Goal: Information Seeking & Learning: Learn about a topic

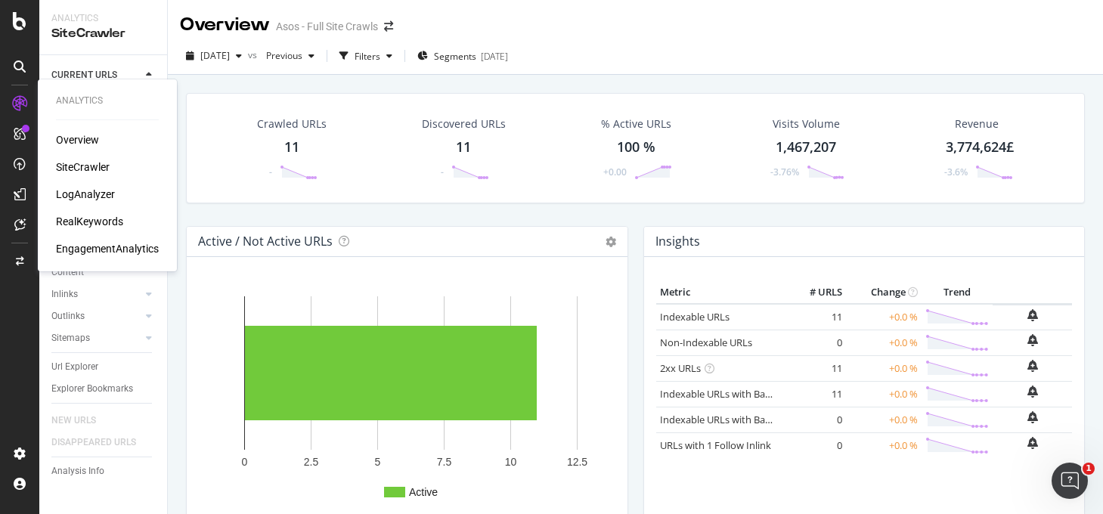
click at [17, 102] on icon at bounding box center [19, 103] width 15 height 15
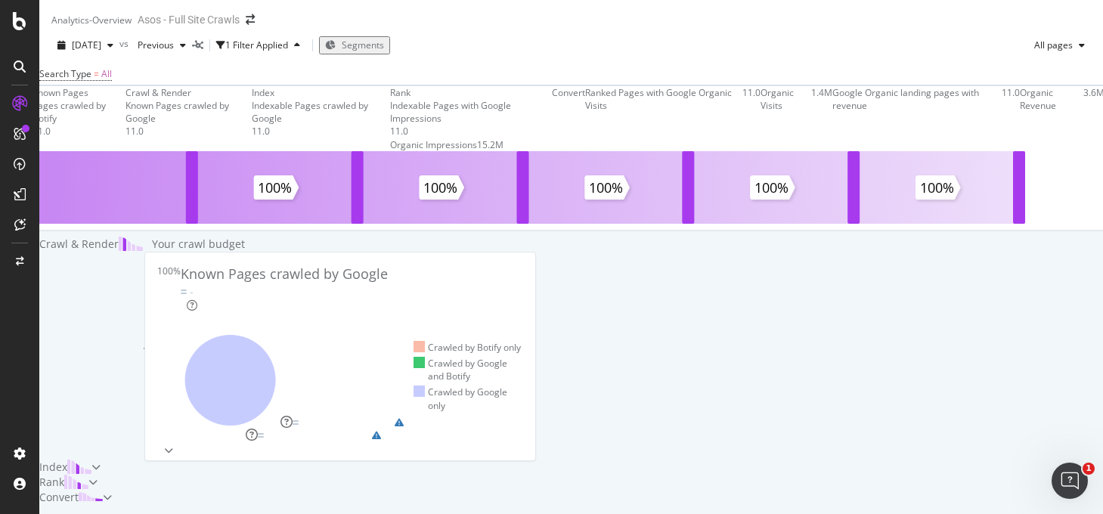
click at [434, 138] on div "Known Pages Pages crawled by Botify 11.0 Crawl & Render Known Pages crawled by …" at bounding box center [571, 160] width 1079 height 151
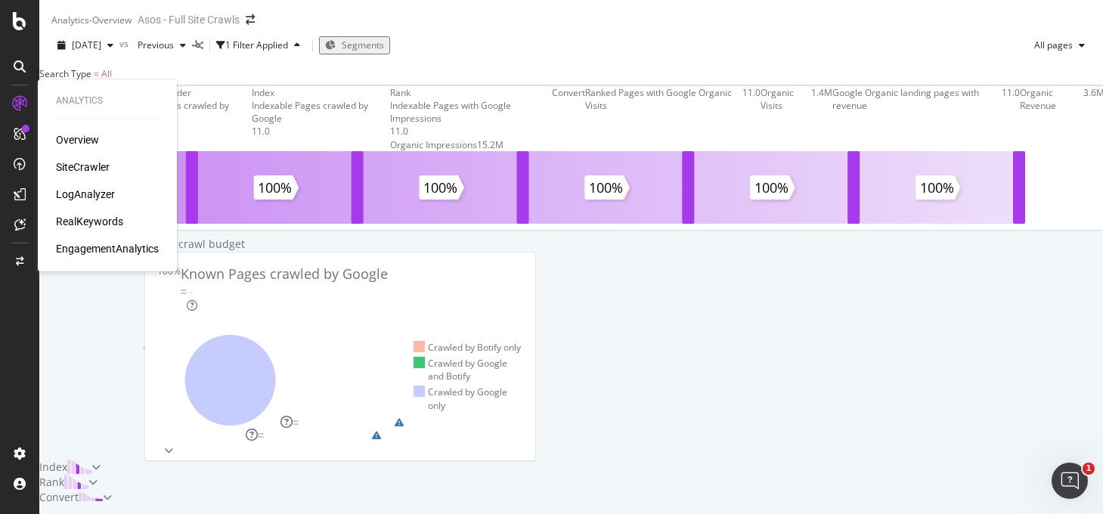
click at [78, 148] on div "Overview SiteCrawler LogAnalyzer RealKeywords EngagementAnalytics" at bounding box center [107, 194] width 103 height 124
click at [78, 142] on div "Overview" at bounding box center [77, 139] width 43 height 15
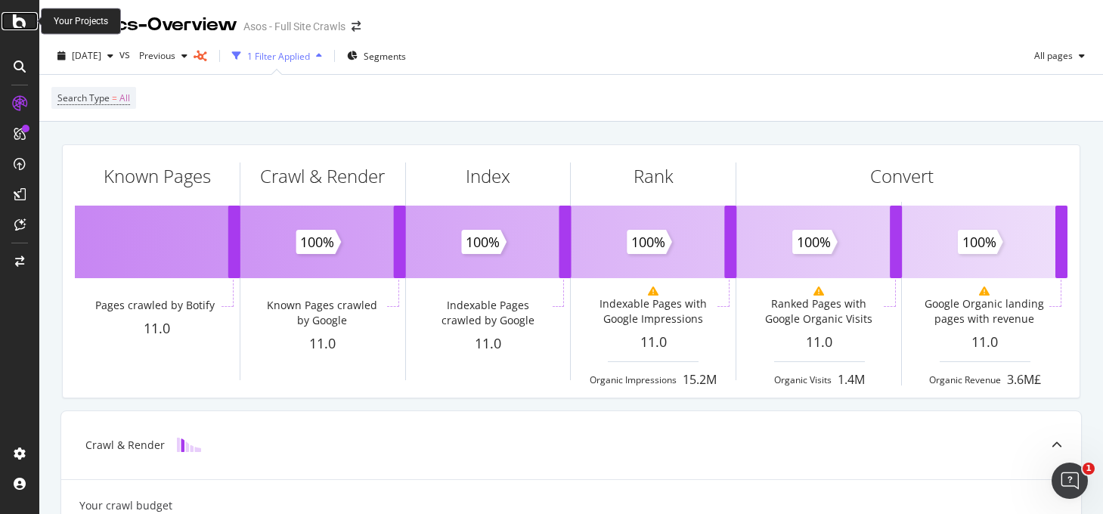
click at [17, 21] on icon at bounding box center [20, 21] width 14 height 18
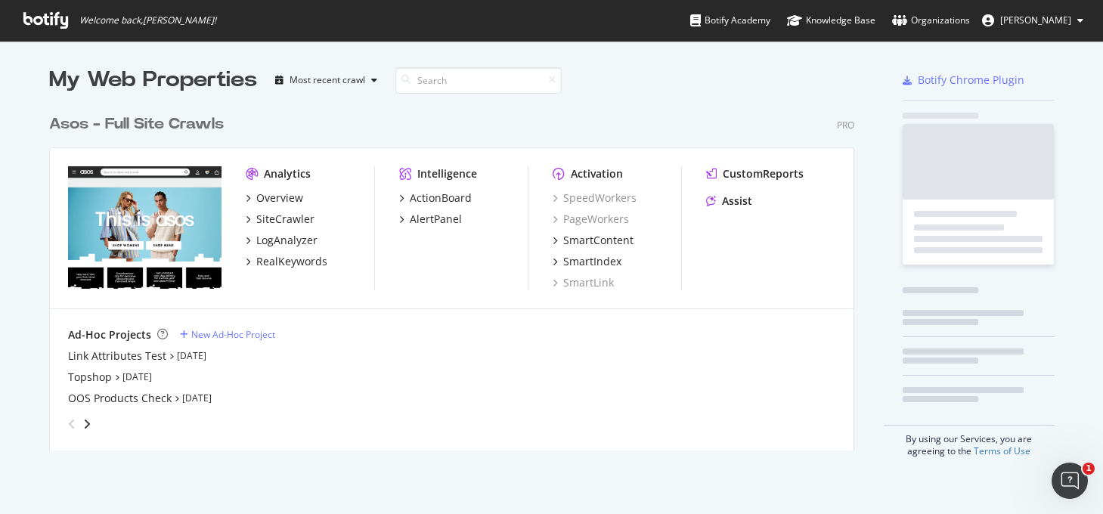
scroll to position [355, 818]
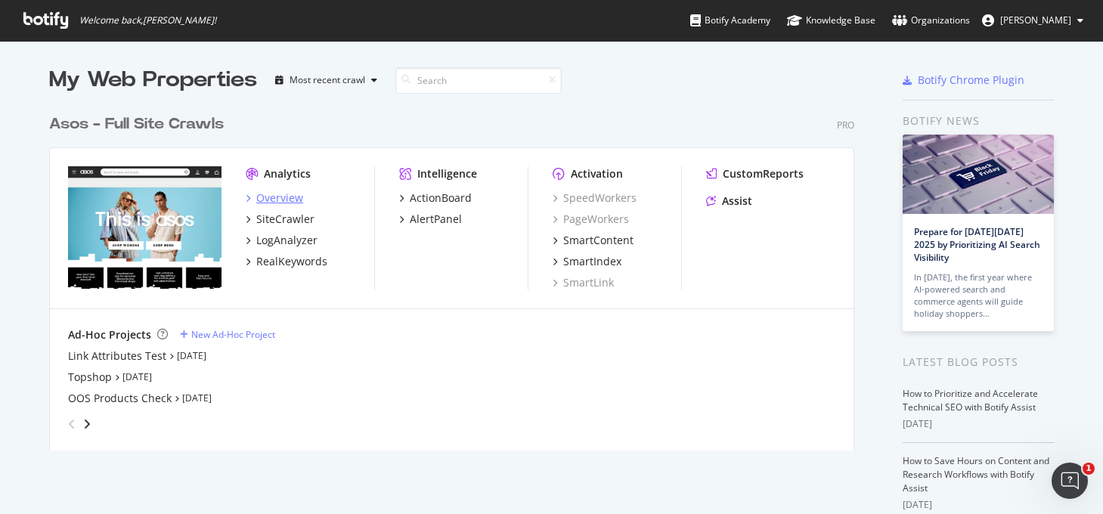
click at [284, 197] on div "Overview" at bounding box center [279, 198] width 47 height 15
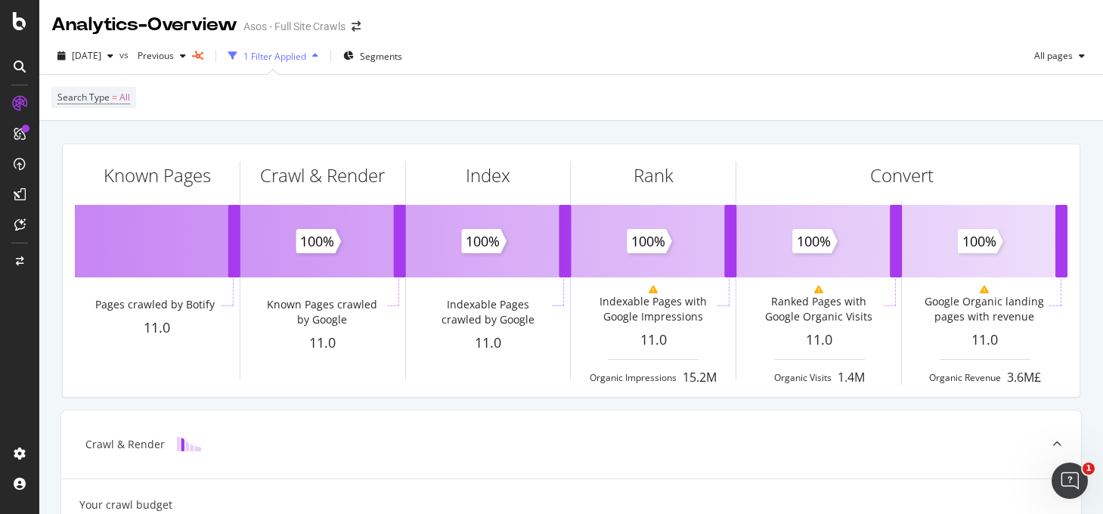
click at [306, 45] on div "1 Filter Applied" at bounding box center [273, 56] width 102 height 23
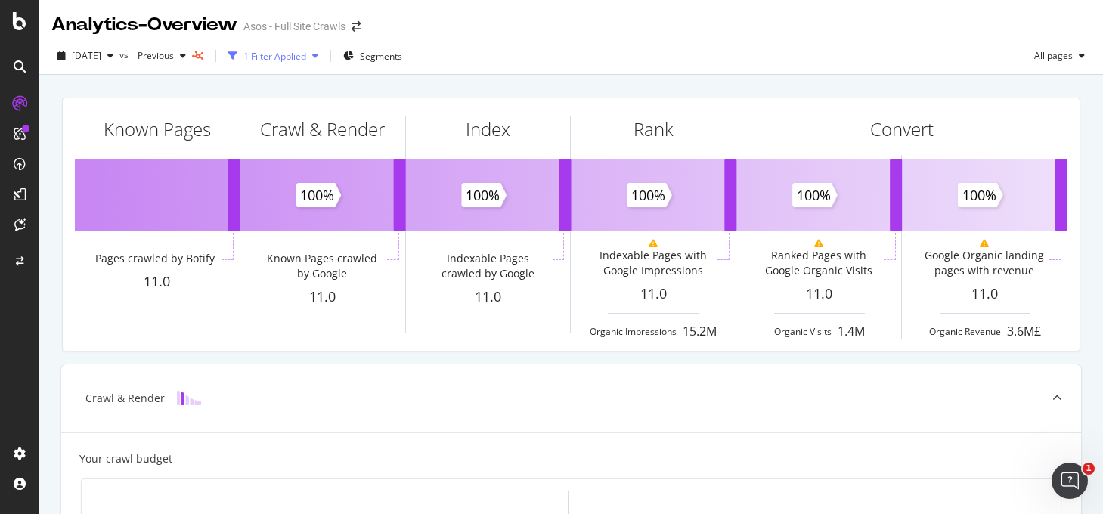
click at [306, 45] on div "1 Filter Applied" at bounding box center [273, 56] width 102 height 23
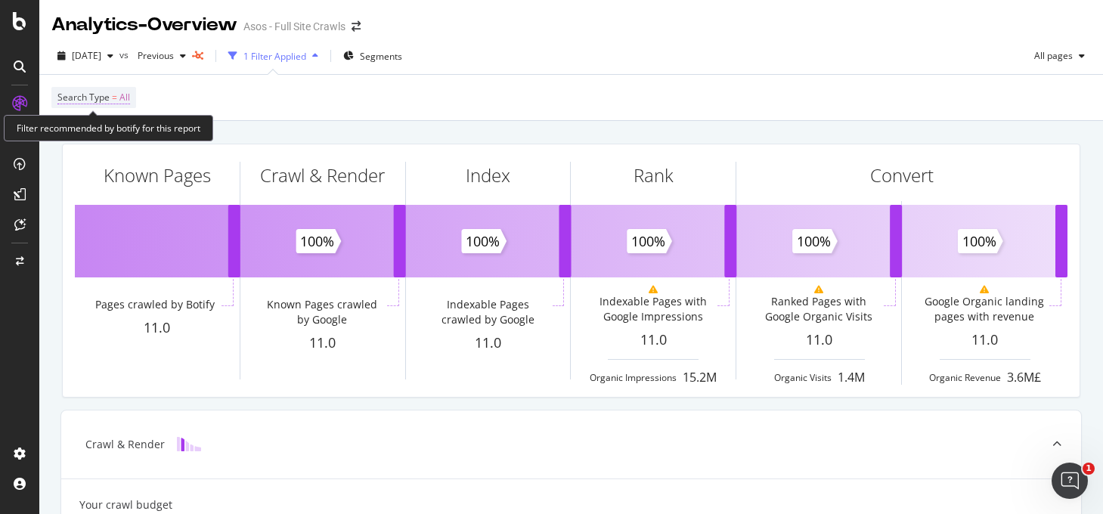
click at [123, 99] on span "All" at bounding box center [124, 97] width 11 height 21
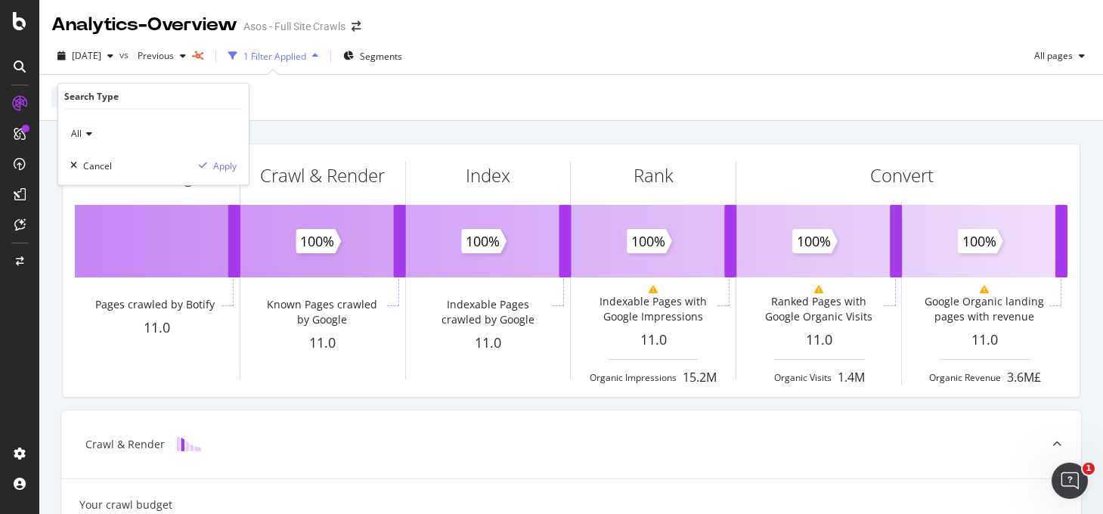
click at [87, 133] on icon at bounding box center [87, 133] width 11 height 9
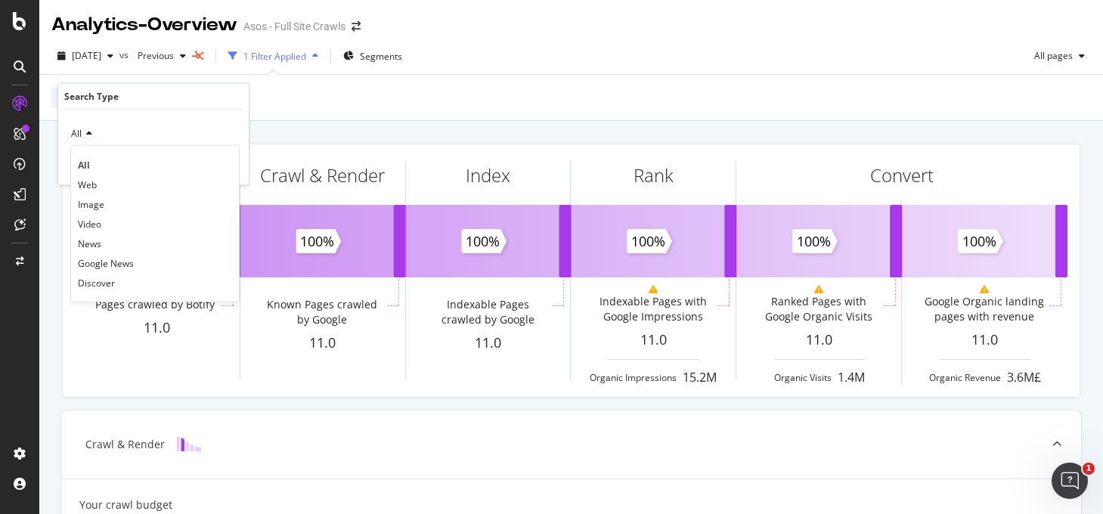
click at [87, 133] on icon at bounding box center [87, 133] width 11 height 9
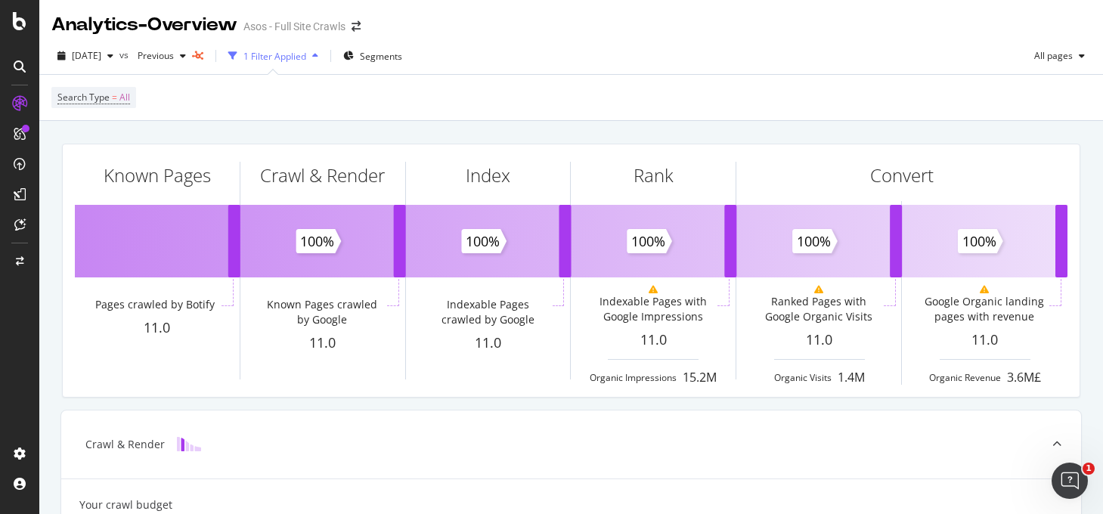
click at [17, 130] on icon at bounding box center [20, 134] width 12 height 12
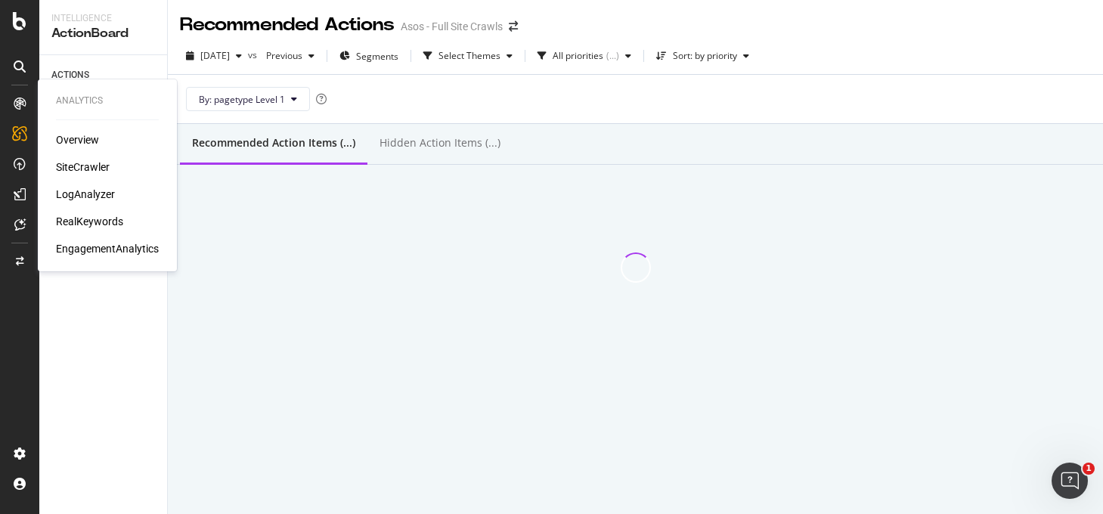
click at [20, 104] on icon at bounding box center [20, 104] width 12 height 12
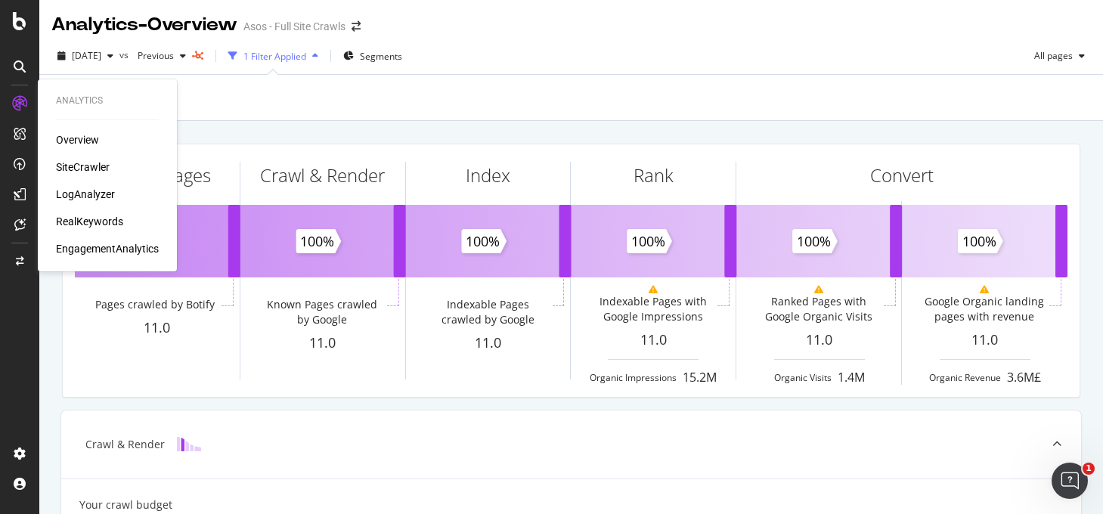
click at [74, 175] on div "Overview SiteCrawler LogAnalyzer RealKeywords EngagementAnalytics" at bounding box center [107, 194] width 103 height 124
click at [73, 169] on div "SiteCrawler" at bounding box center [83, 167] width 54 height 15
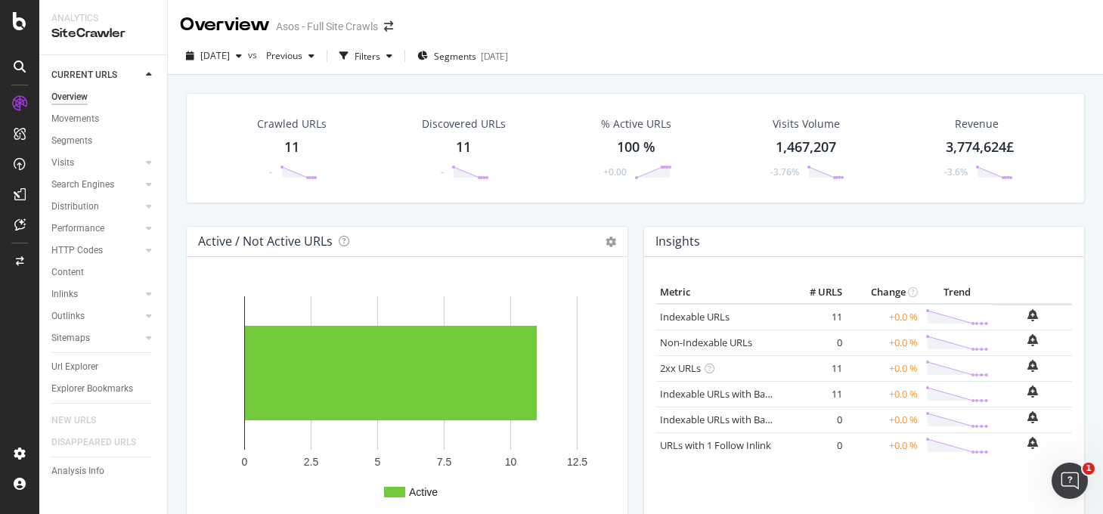
click at [89, 130] on div "Segments" at bounding box center [109, 141] width 116 height 22
click at [70, 119] on div "Movements" at bounding box center [75, 119] width 48 height 16
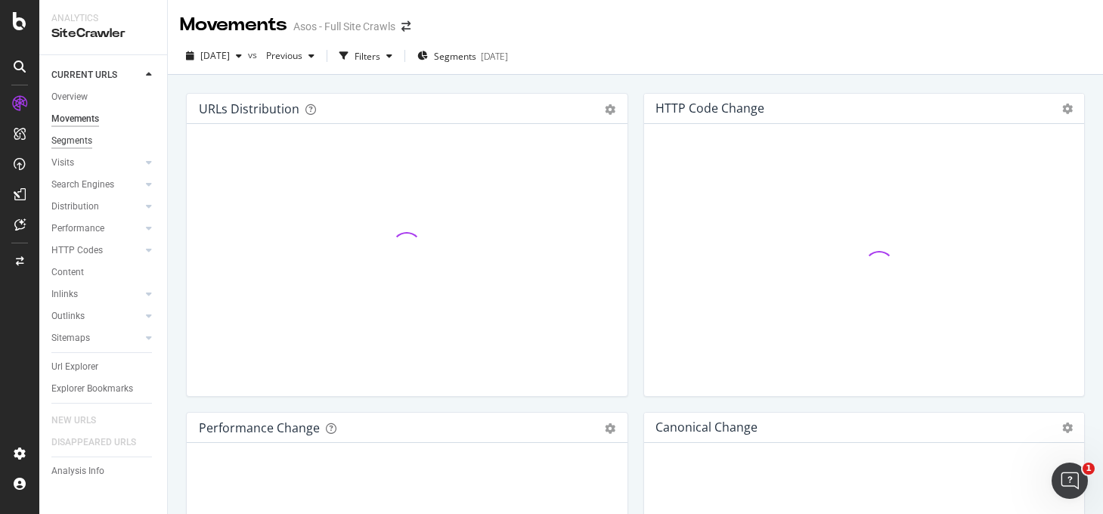
click at [69, 141] on div "Segments" at bounding box center [71, 141] width 41 height 16
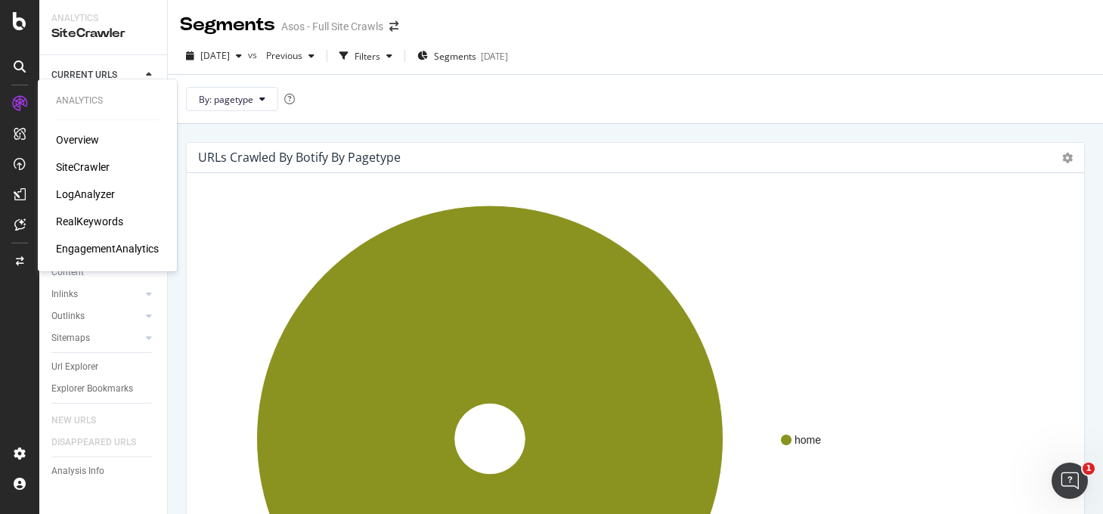
click at [73, 141] on div "Overview" at bounding box center [77, 139] width 43 height 15
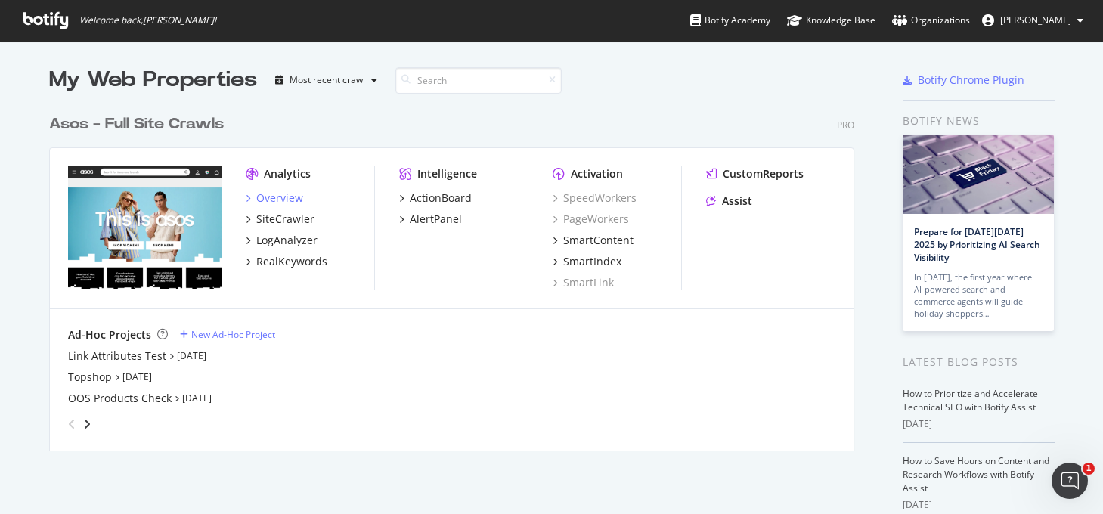
click at [283, 203] on div "Overview" at bounding box center [279, 198] width 47 height 15
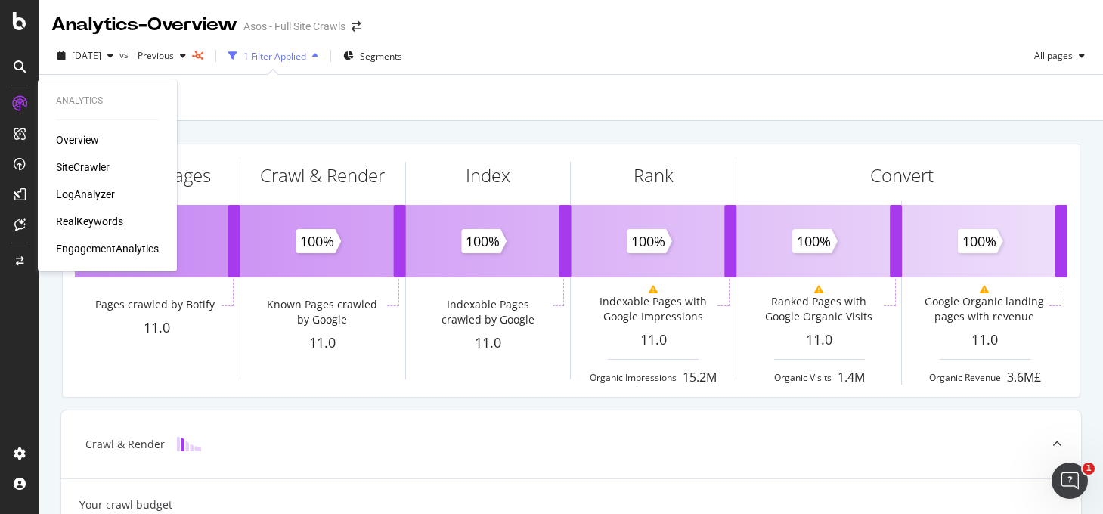
click at [85, 197] on div "LogAnalyzer" at bounding box center [85, 194] width 59 height 15
